Goal: Browse casually

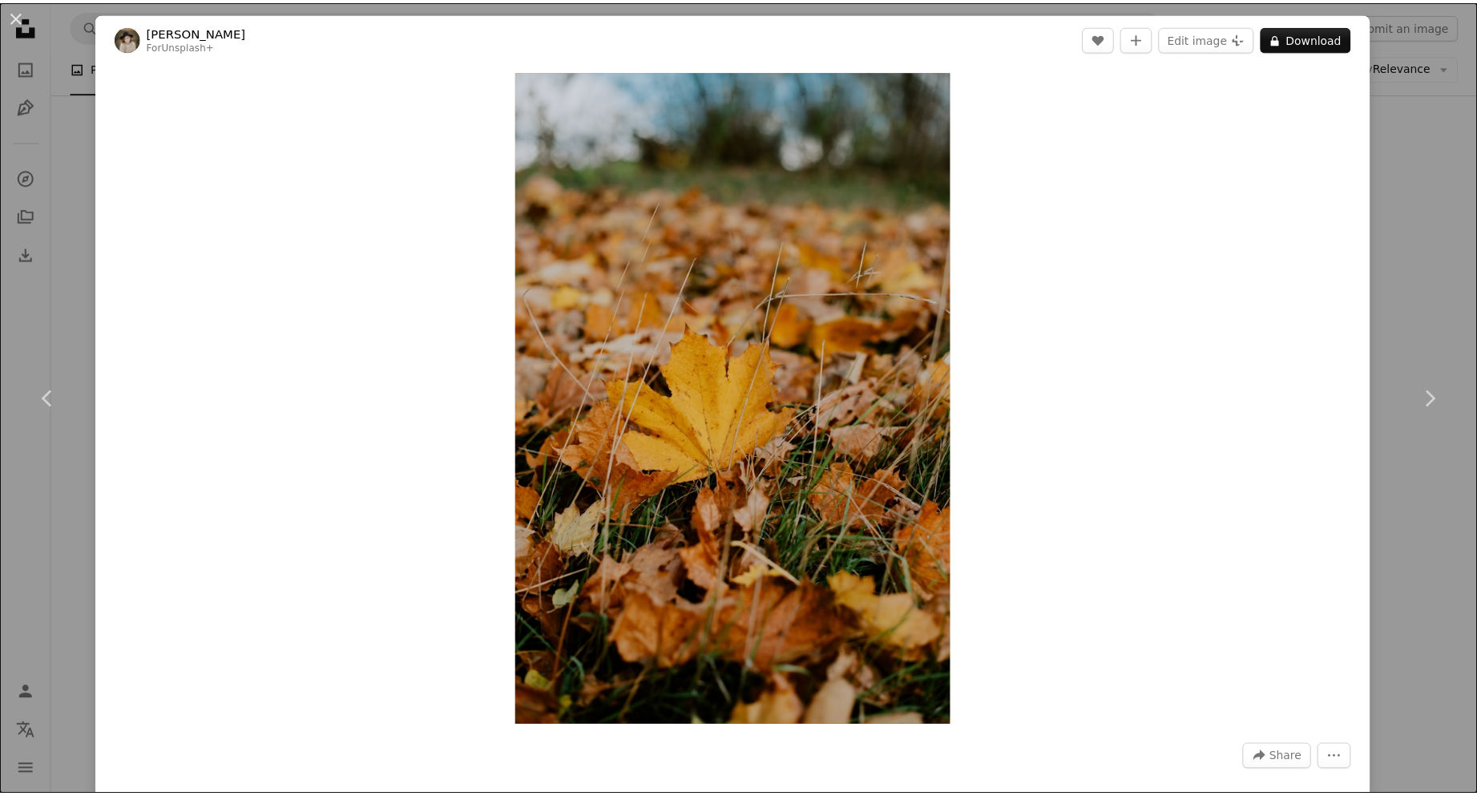
scroll to position [2073, 0]
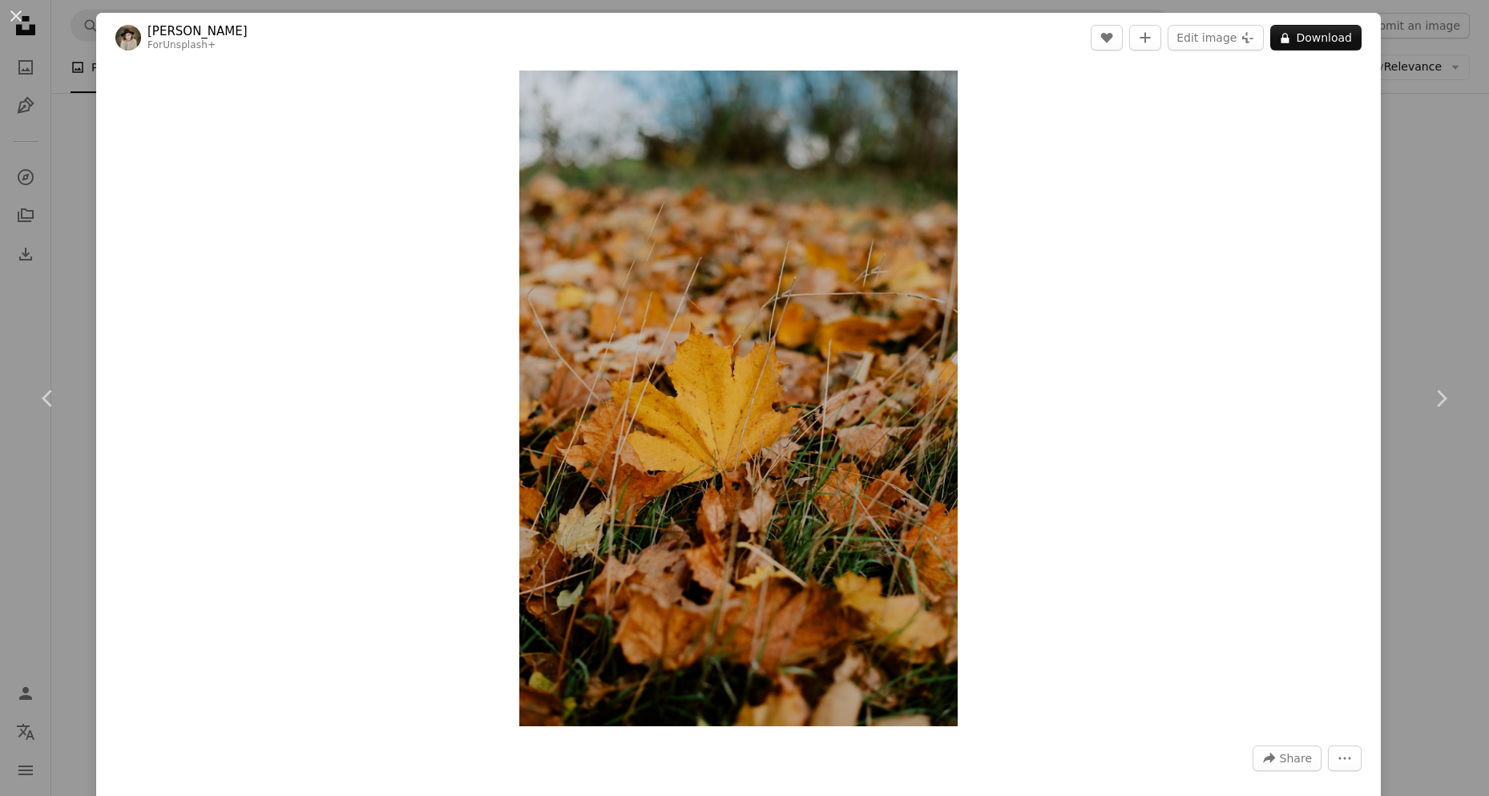
click at [1397, 259] on div "An X shape Chevron left Chevron right [PERSON_NAME] For Unsplash+ A heart A plu…" at bounding box center [744, 398] width 1489 height 796
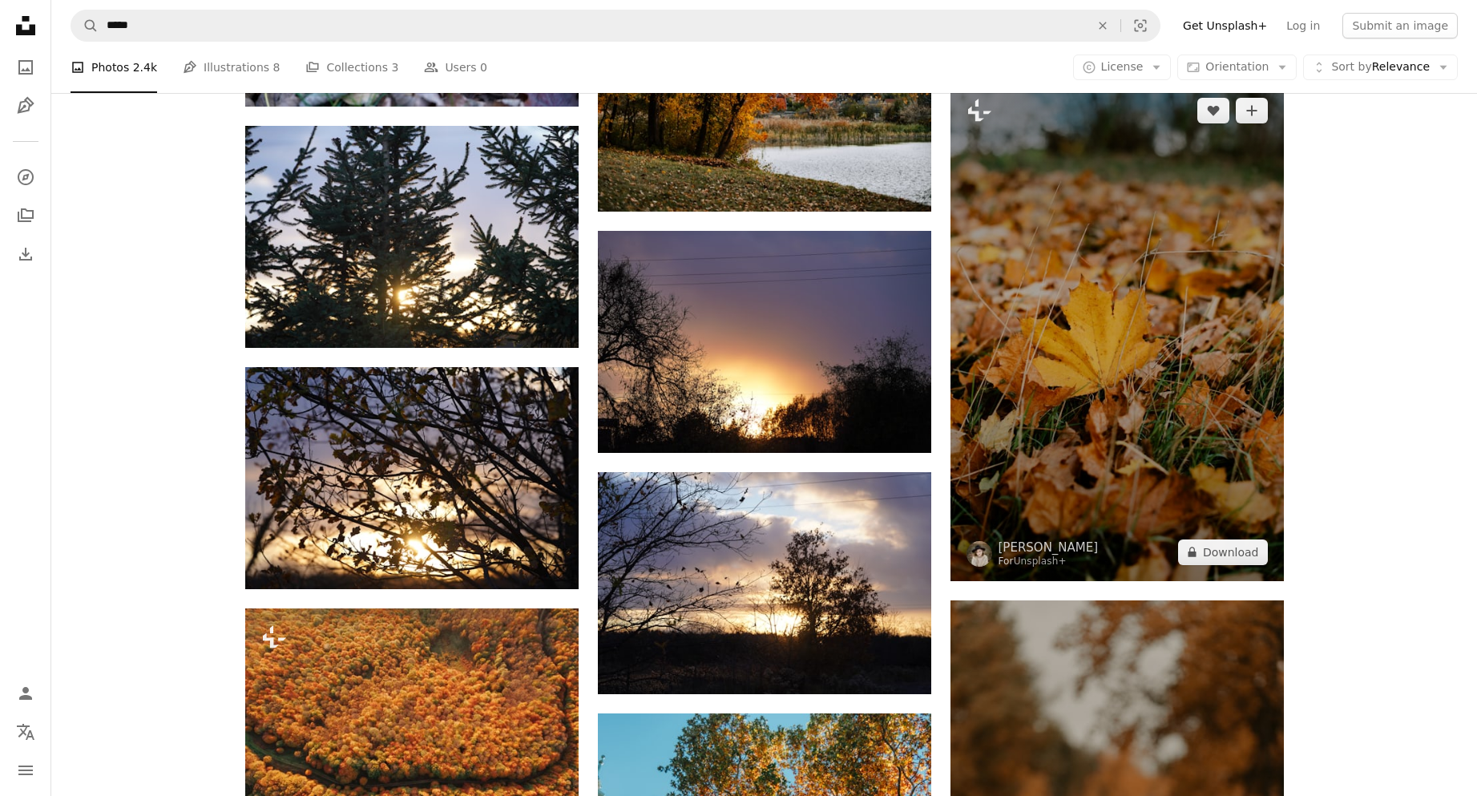
click at [1120, 362] on img at bounding box center [1117, 331] width 333 height 499
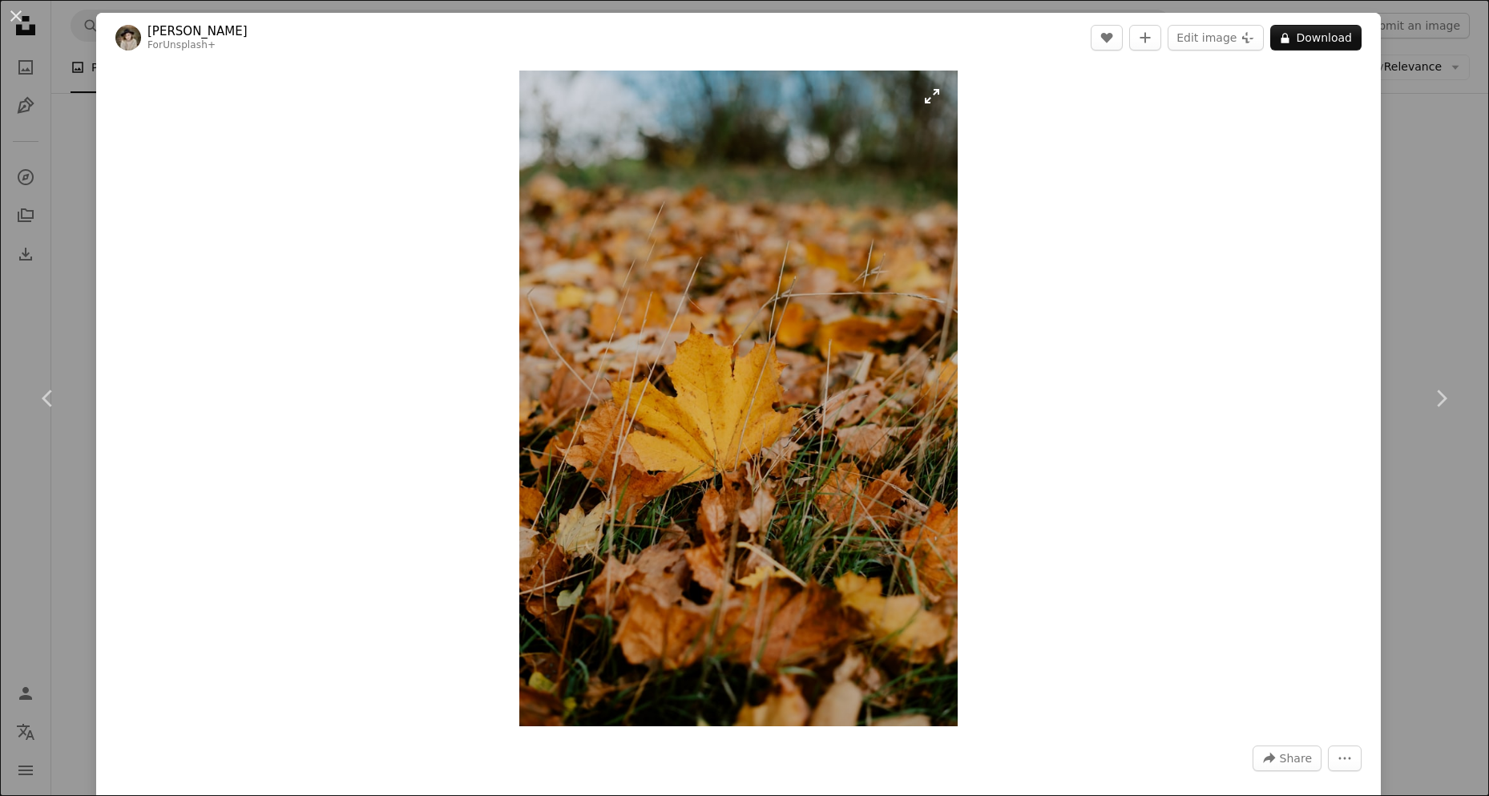
drag, startPoint x: 757, startPoint y: 431, endPoint x: 791, endPoint y: 416, distance: 37.7
click at [1387, 179] on div "An X shape Chevron left Chevron right [PERSON_NAME] For Unsplash+ A heart A plu…" at bounding box center [744, 398] width 1489 height 796
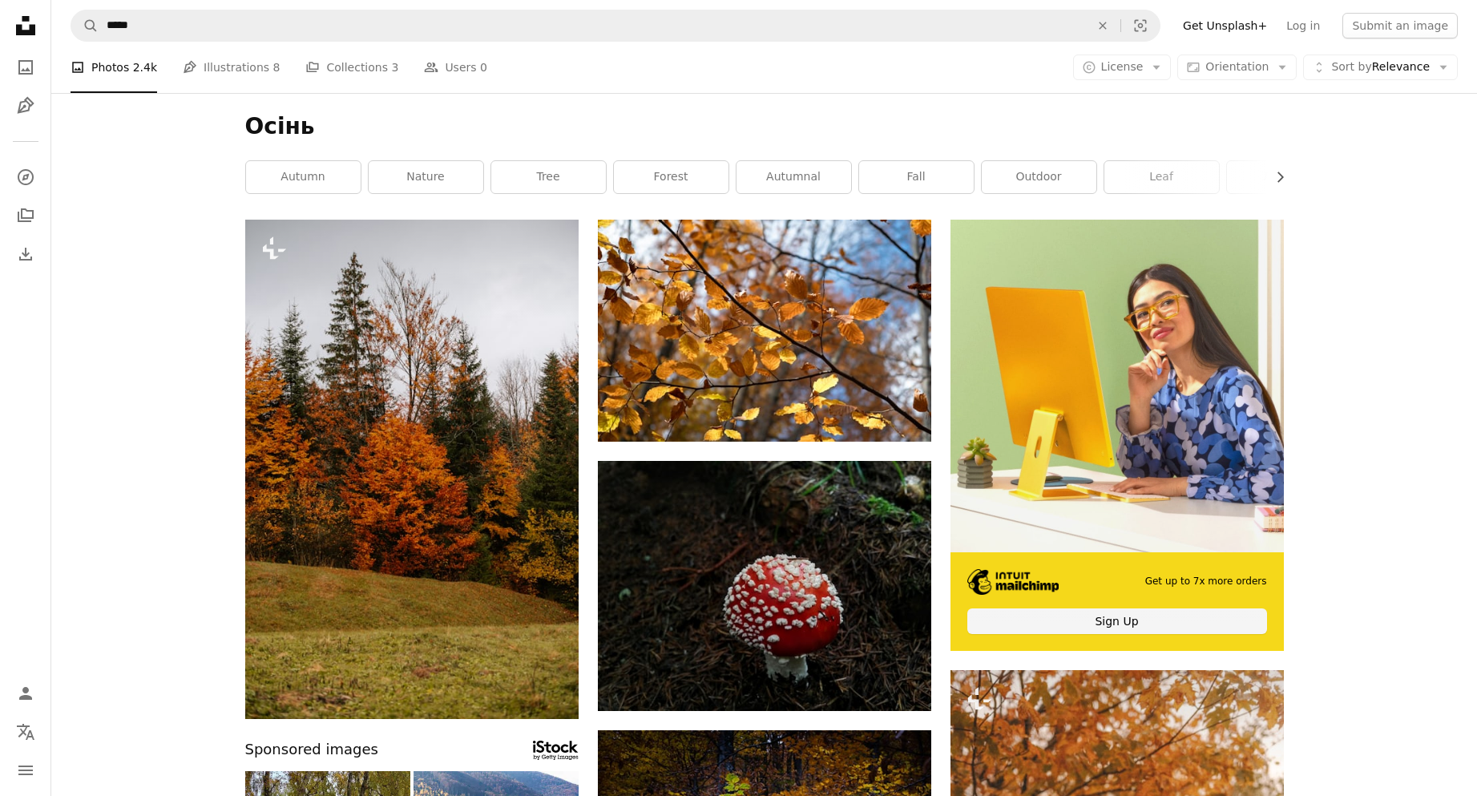
click at [325, 172] on link "autumn" at bounding box center [303, 177] width 115 height 32
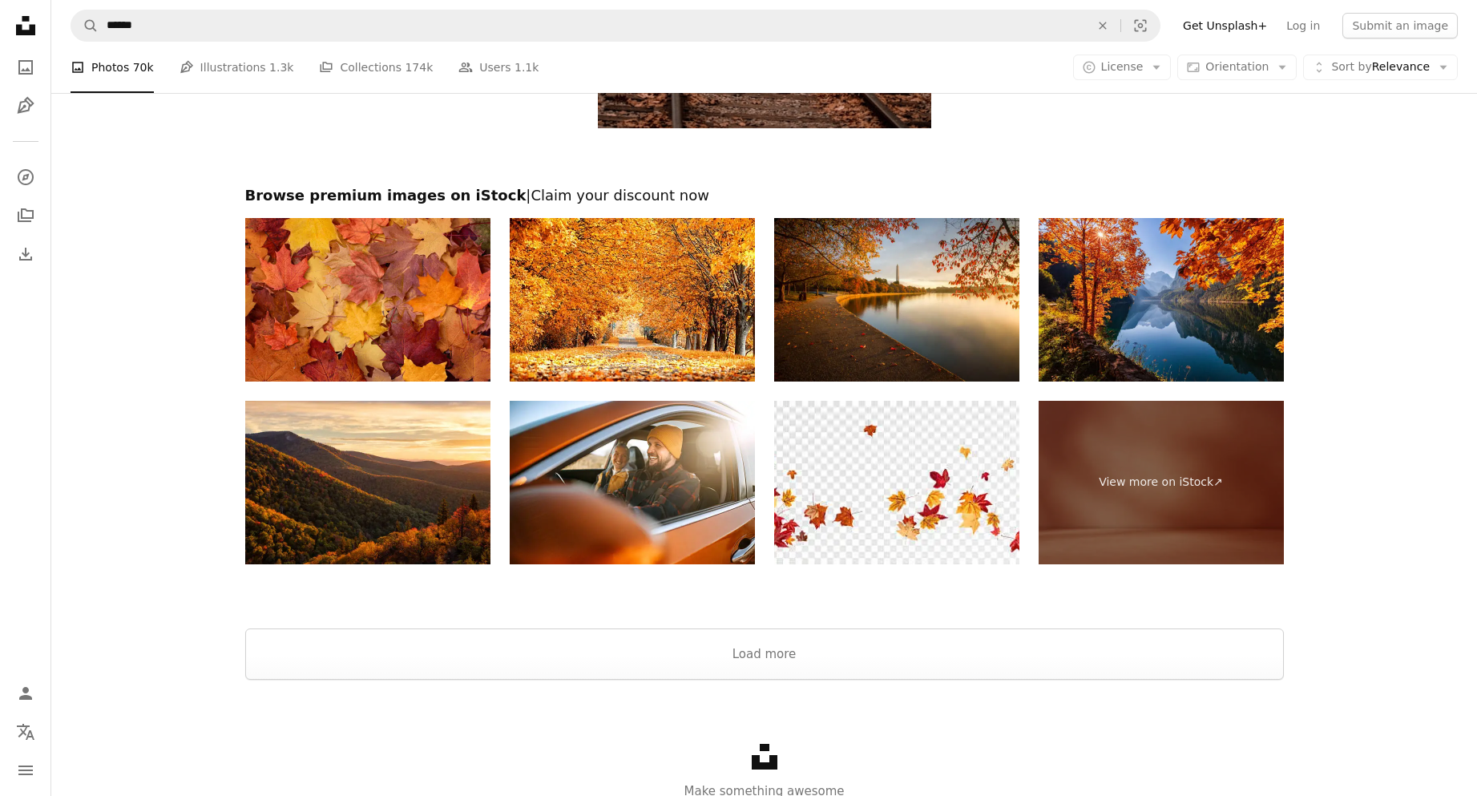
scroll to position [2655, 0]
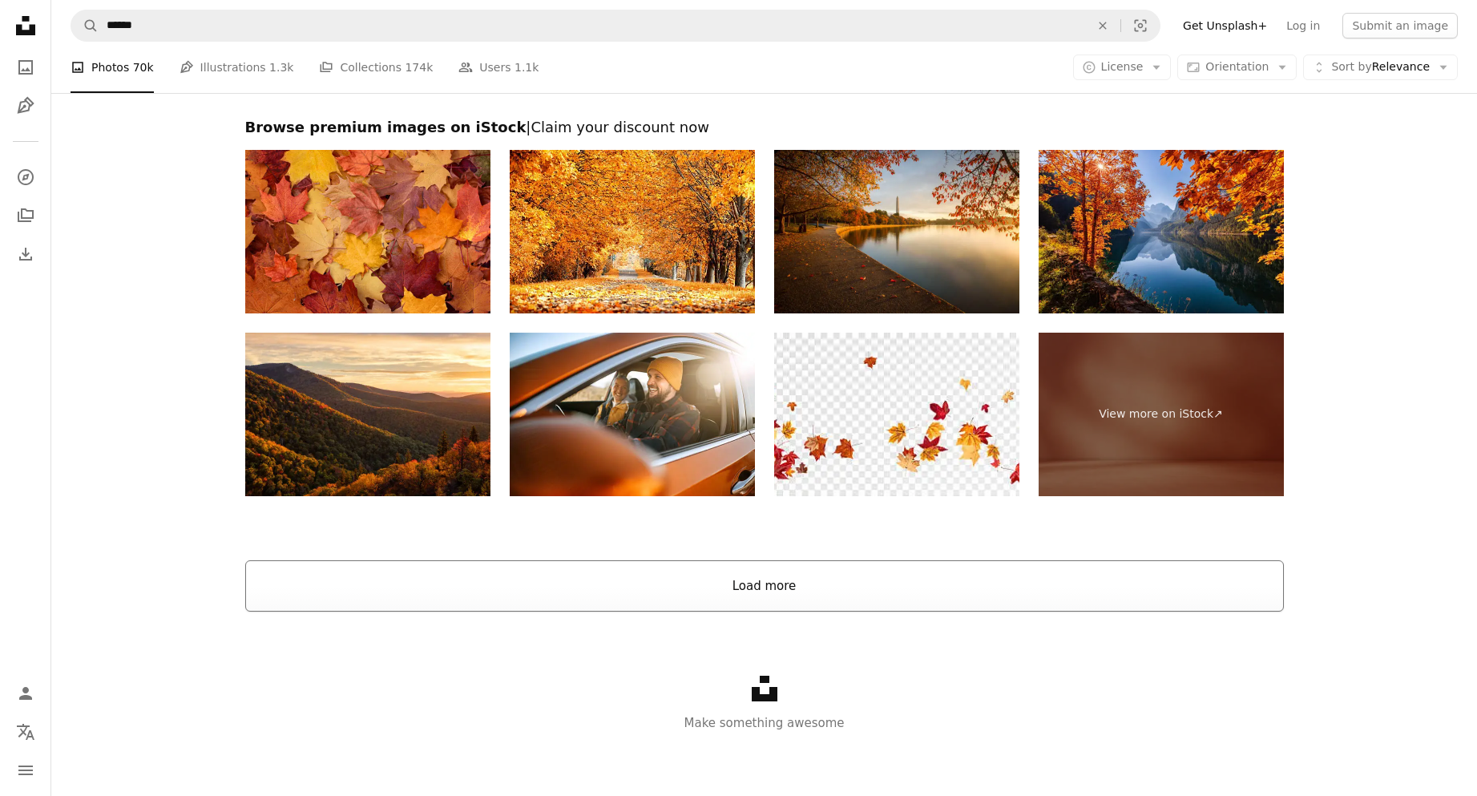
click at [772, 600] on button "Load more" at bounding box center [764, 585] width 1039 height 51
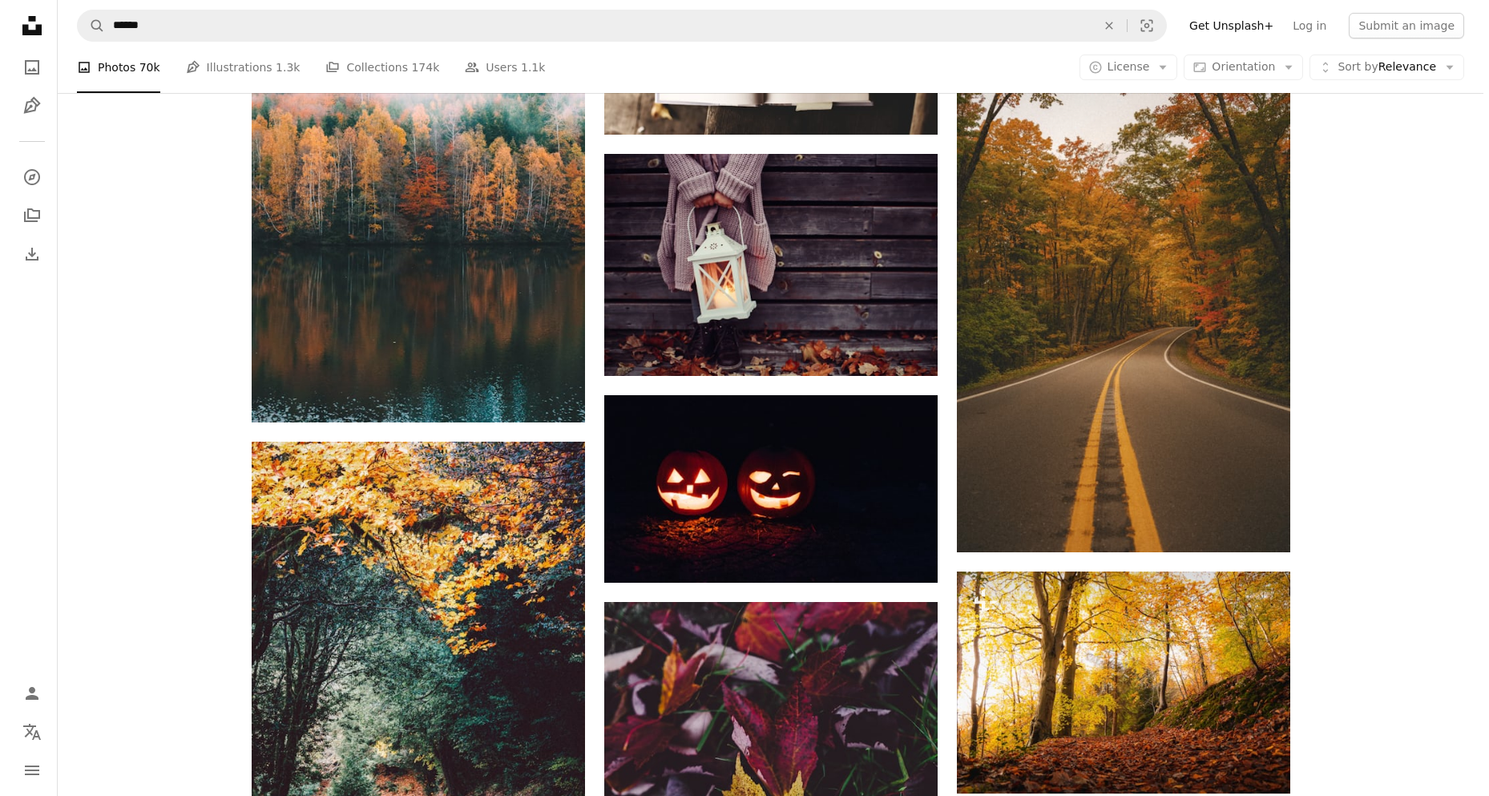
scroll to position [14132, 0]
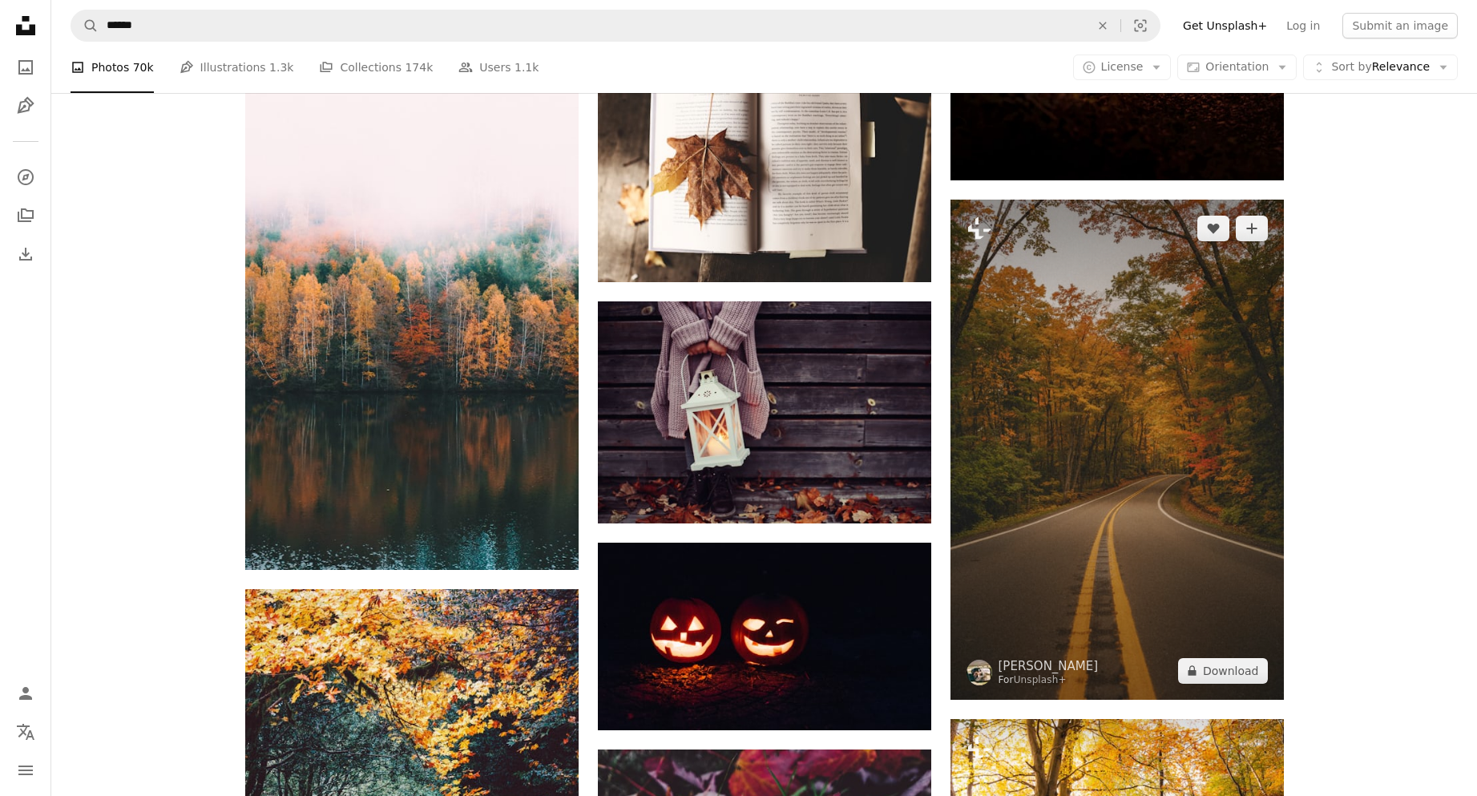
click at [1155, 487] on img at bounding box center [1117, 450] width 333 height 500
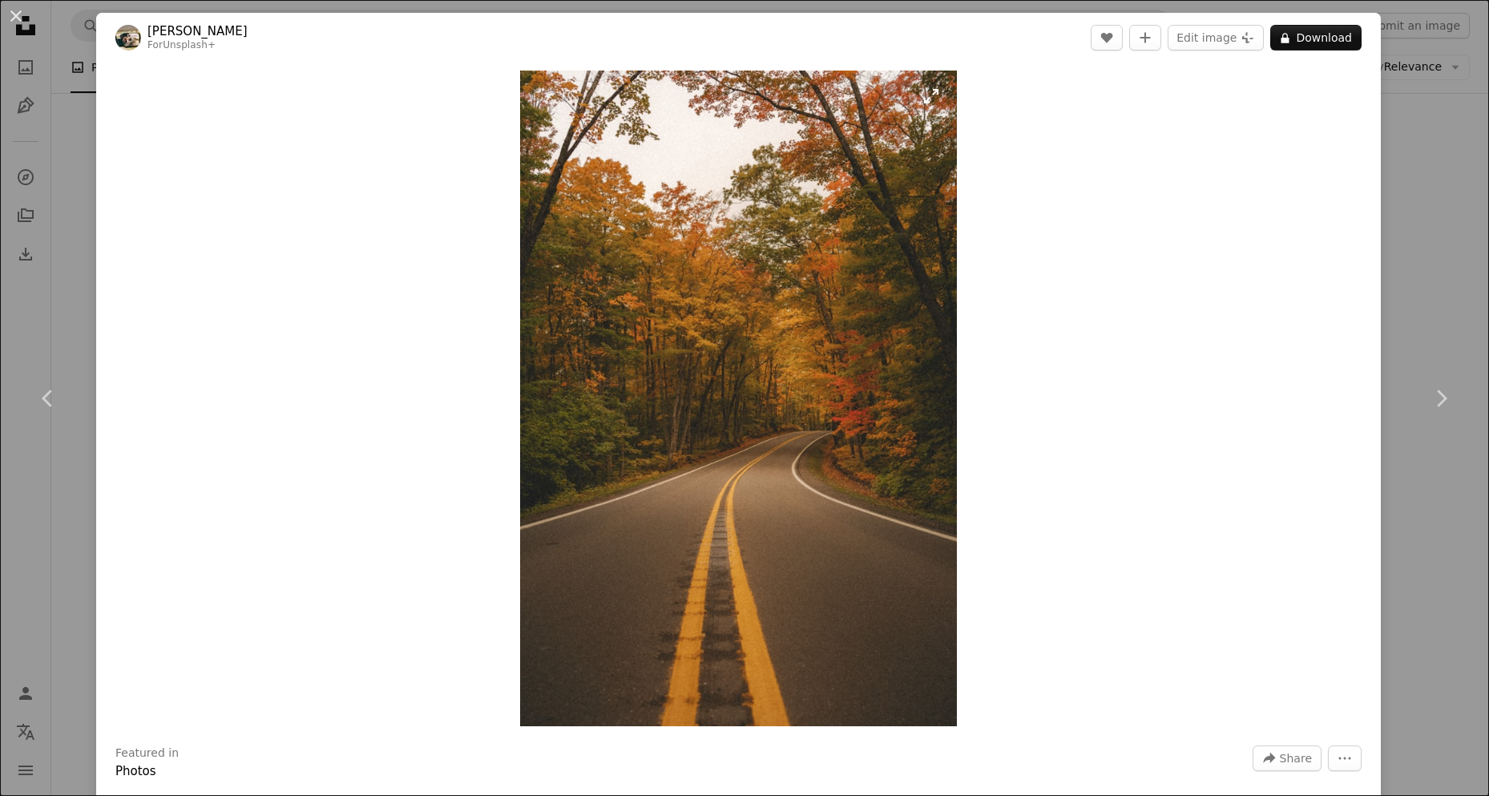
click at [674, 417] on img "Zoom in on this image" at bounding box center [738, 399] width 437 height 656
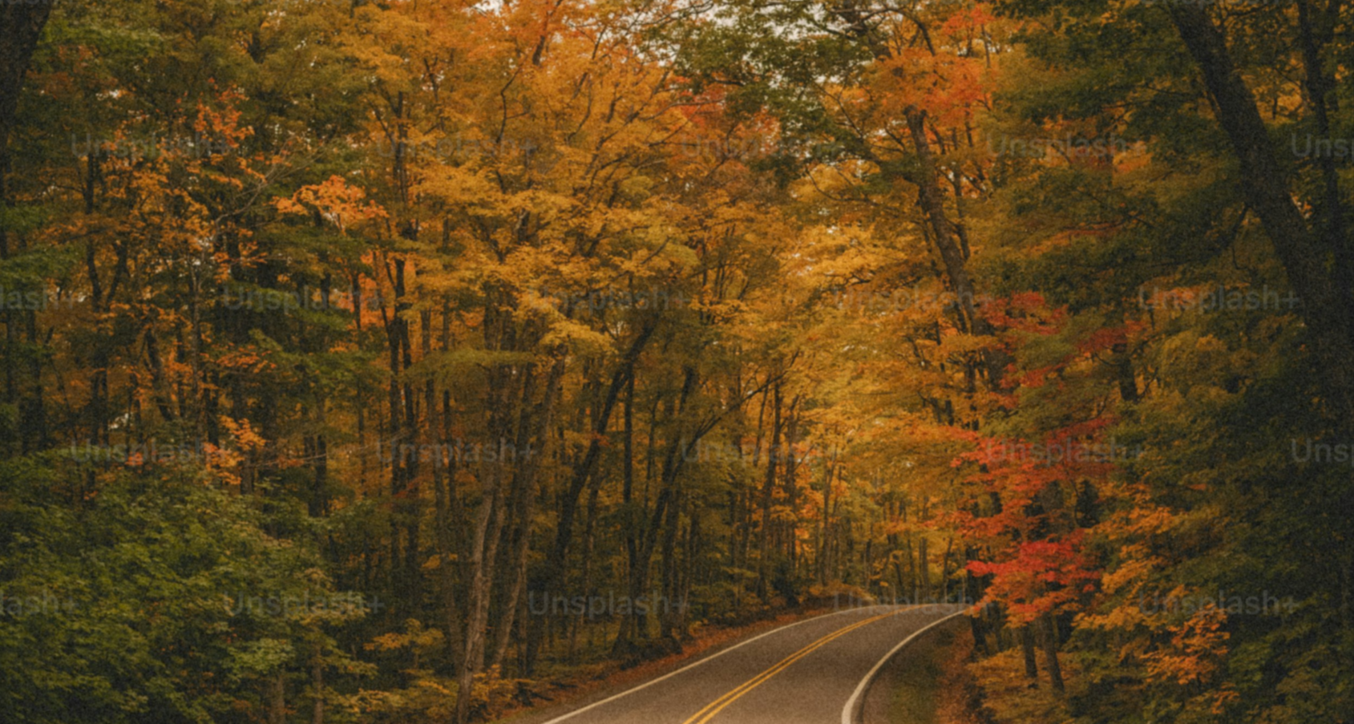
scroll to position [704, 0]
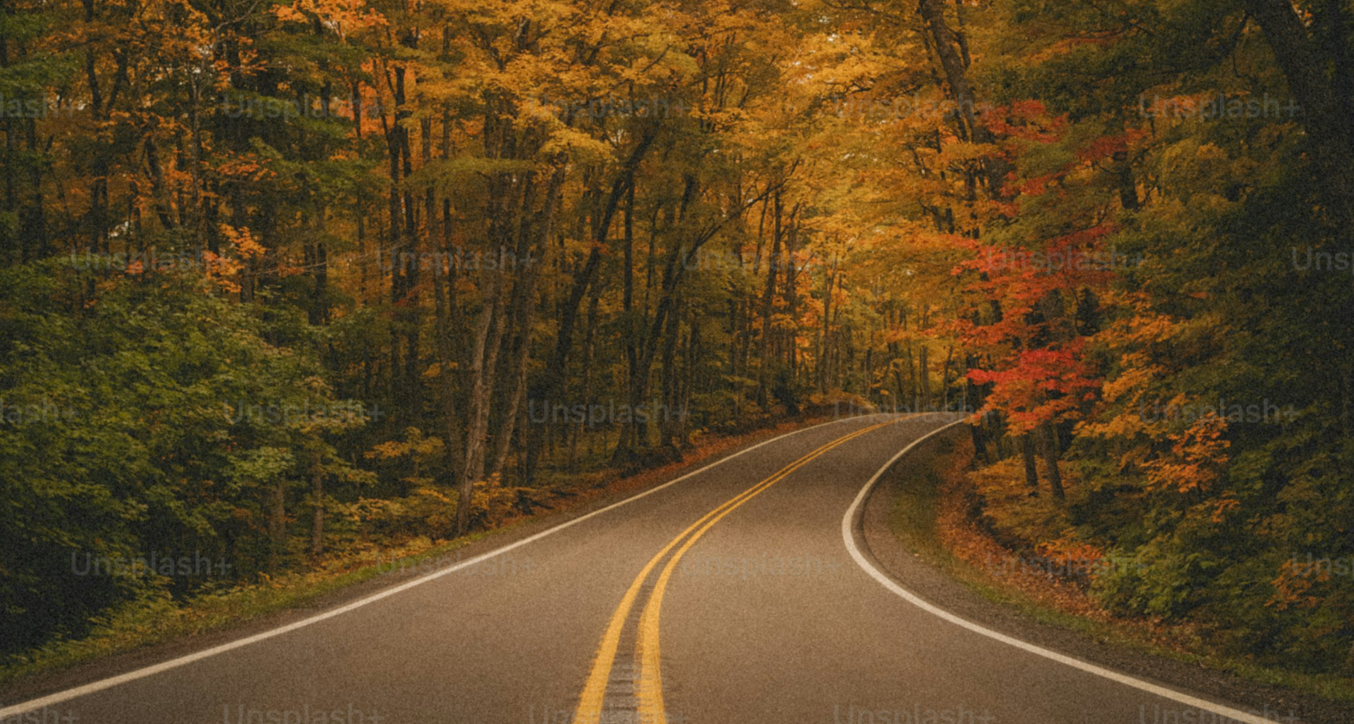
click at [614, 8] on img "Zoom out on this image" at bounding box center [676, 312] width 1355 height 2033
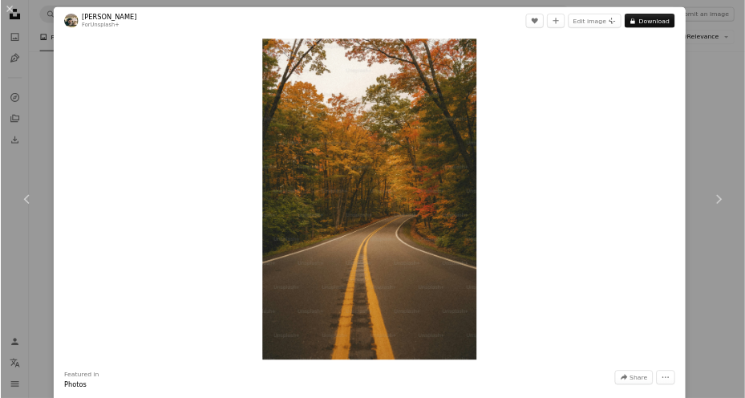
scroll to position [29022, 0]
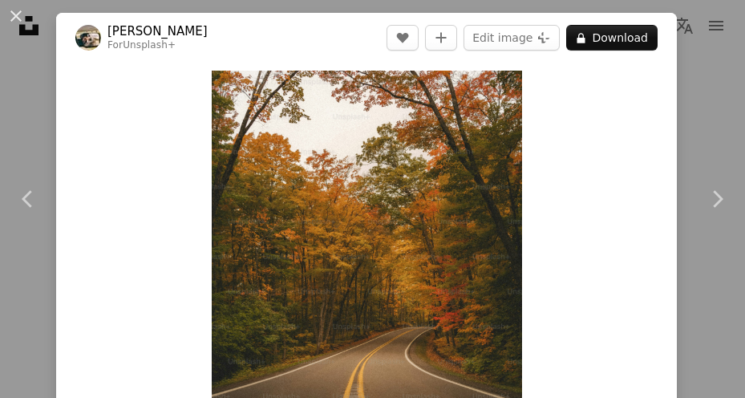
click at [651, 13] on header "Hans For Unsplash+ A heart A plus sign Edit image Plus sign for Unsplash+ A loc…" at bounding box center [366, 38] width 620 height 50
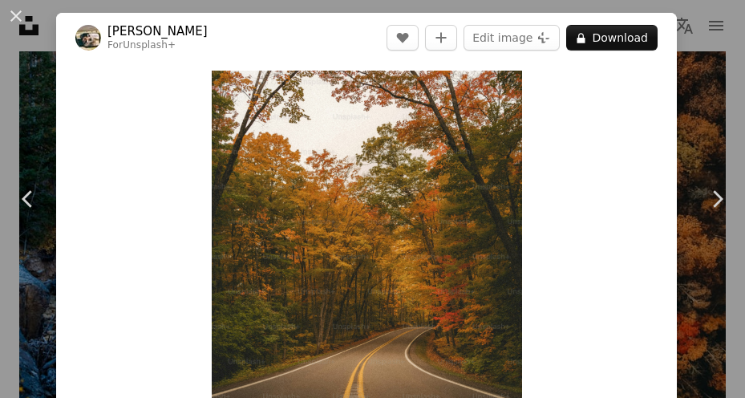
scroll to position [71, 0]
